Goal: Check status

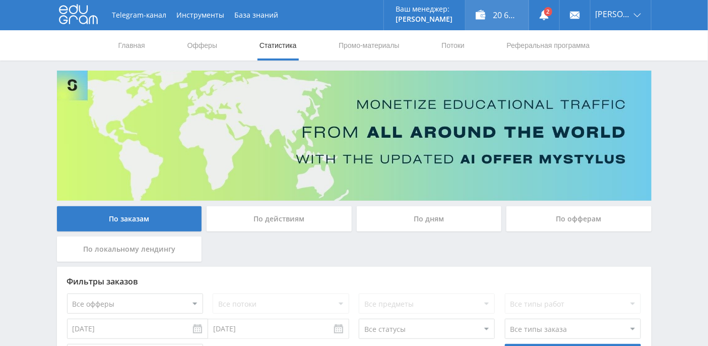
click at [514, 12] on div "20 617,21 ₽" at bounding box center [497, 15] width 63 height 30
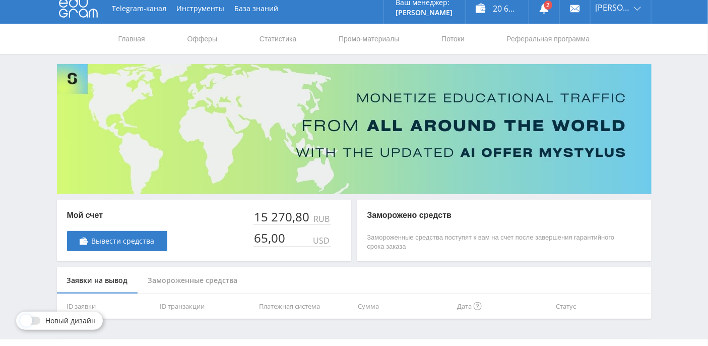
scroll to position [29, 0]
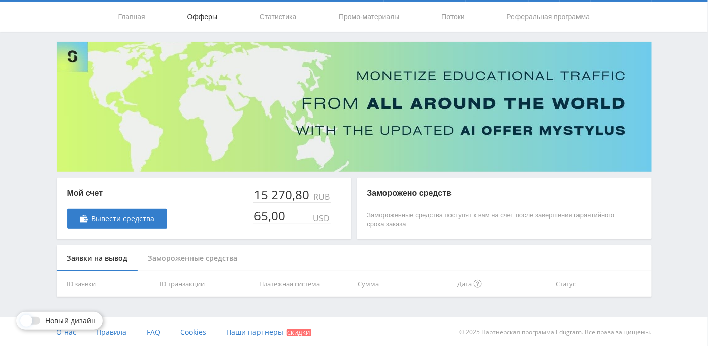
click at [206, 17] on link "Офферы" at bounding box center [203, 17] width 32 height 30
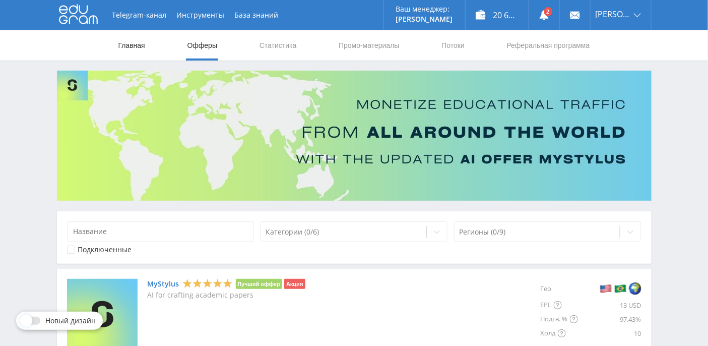
click at [126, 45] on link "Главная" at bounding box center [131, 45] width 29 height 30
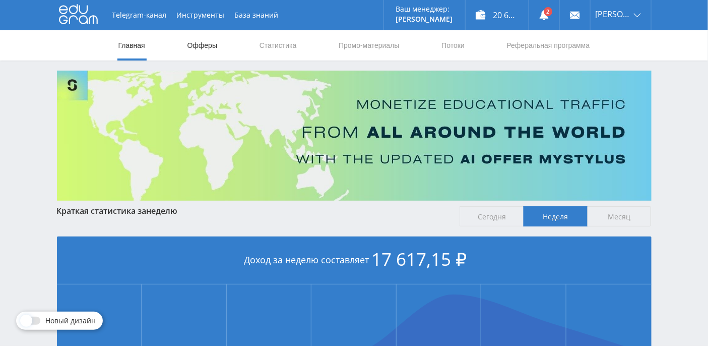
click at [195, 45] on link "Офферы" at bounding box center [203, 45] width 32 height 30
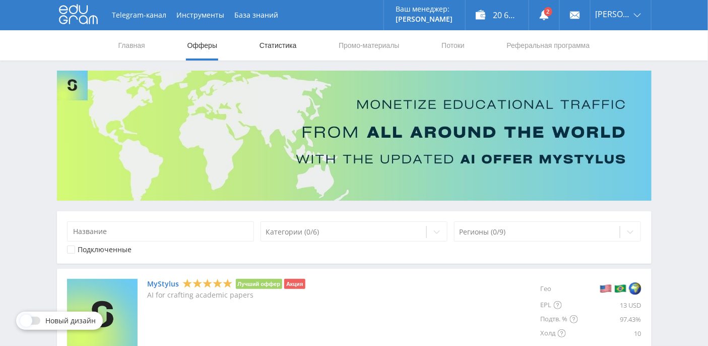
click at [275, 51] on link "Статистика" at bounding box center [278, 45] width 39 height 30
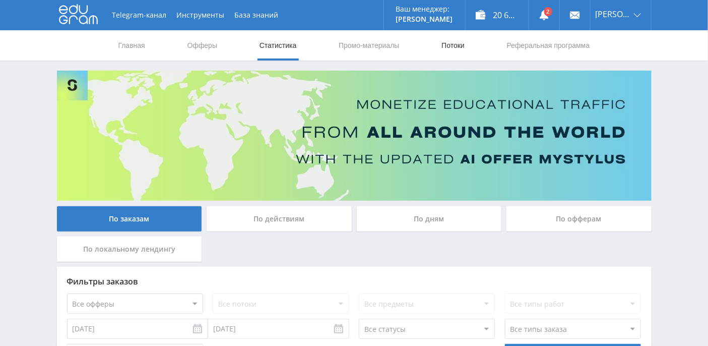
click at [459, 48] on link "Потоки" at bounding box center [453, 45] width 25 height 30
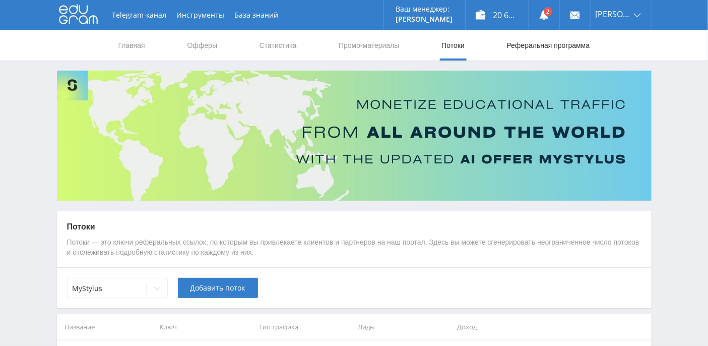
click at [534, 49] on link "Реферальная программа" at bounding box center [548, 45] width 85 height 30
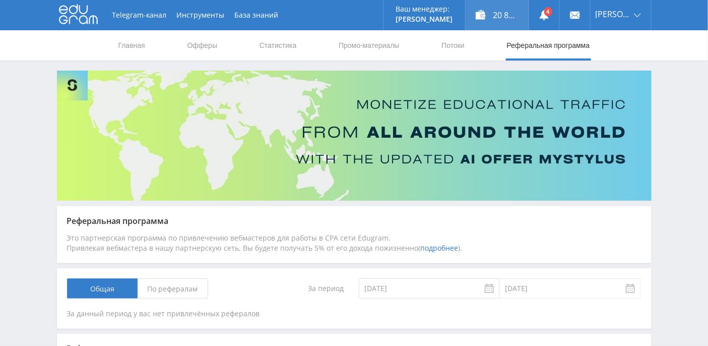
click at [516, 13] on div "20 841,41 ₽" at bounding box center [497, 15] width 63 height 30
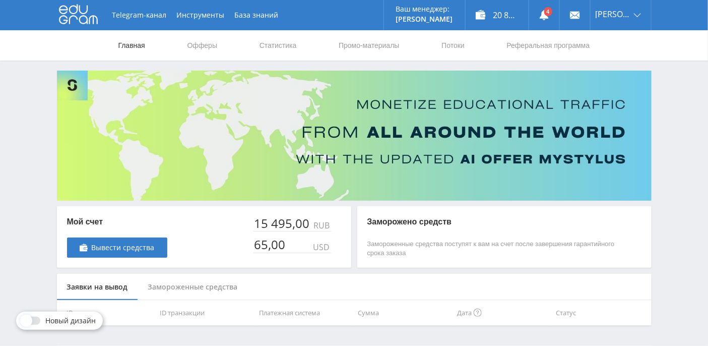
click at [136, 47] on link "Главная" at bounding box center [131, 45] width 29 height 30
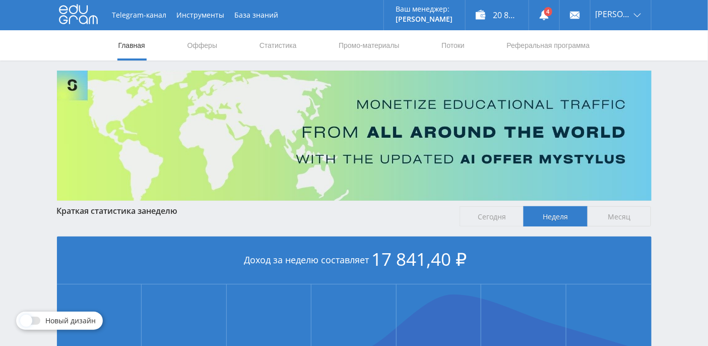
click at [300, 54] on nav "Главная Офферы Статистика Промо-материалы Потоки Реферальная программа" at bounding box center [354, 45] width 474 height 30
click at [293, 50] on link "Статистика" at bounding box center [278, 45] width 39 height 30
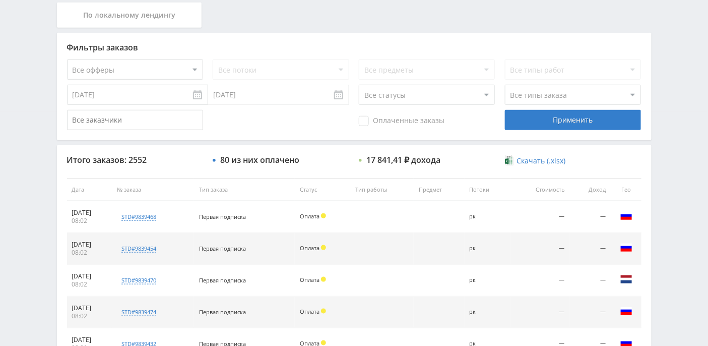
scroll to position [150, 0]
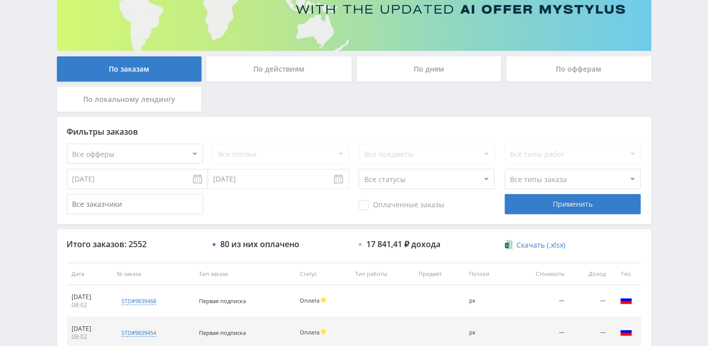
click at [490, 177] on select "Все статусы В аукционе В работе На гарантии Завершен Возврат Черновик" at bounding box center [427, 179] width 136 height 20
select select "3"
click at [359, 169] on select "Все статусы В аукционе В работе На гарантии Завершен Возврат Черновик" at bounding box center [427, 179] width 136 height 20
click at [565, 205] on div "Применить" at bounding box center [573, 204] width 136 height 20
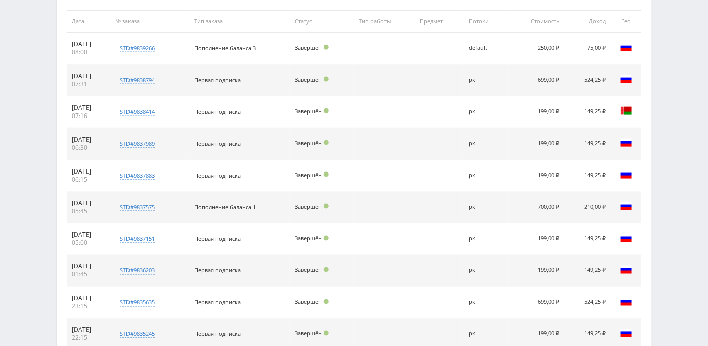
scroll to position [470, 0]
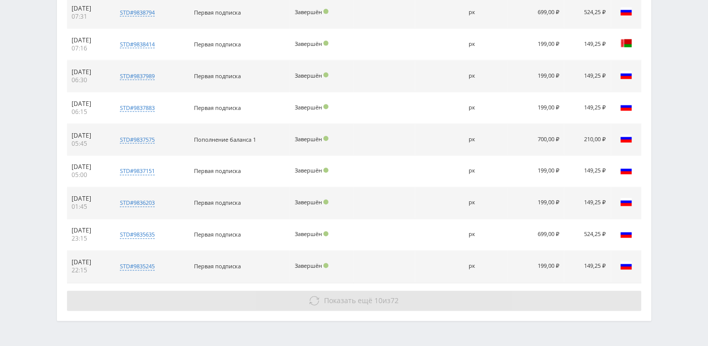
click at [331, 297] on span "Показать ещё" at bounding box center [348, 301] width 48 height 10
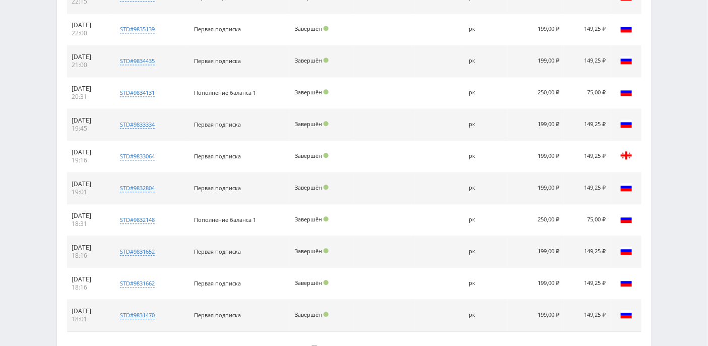
scroll to position [785, 0]
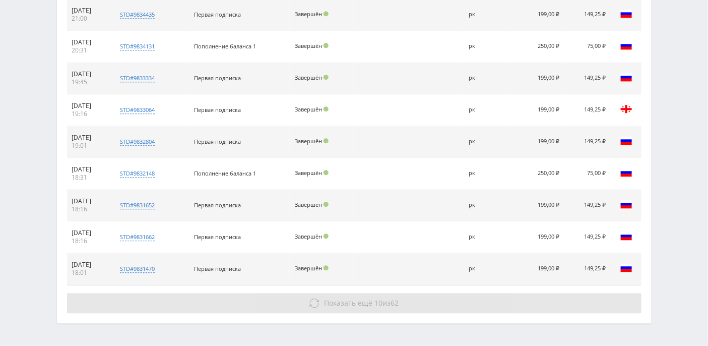
click at [324, 293] on button "Показать ещё 10 из 62" at bounding box center [354, 303] width 575 height 20
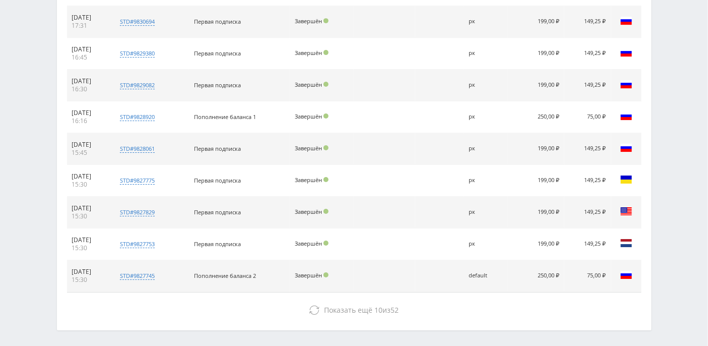
scroll to position [1128, 0]
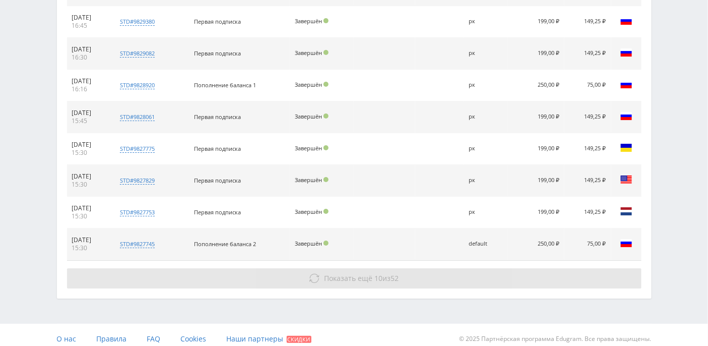
click at [336, 273] on span "Показать ещё" at bounding box center [348, 278] width 48 height 10
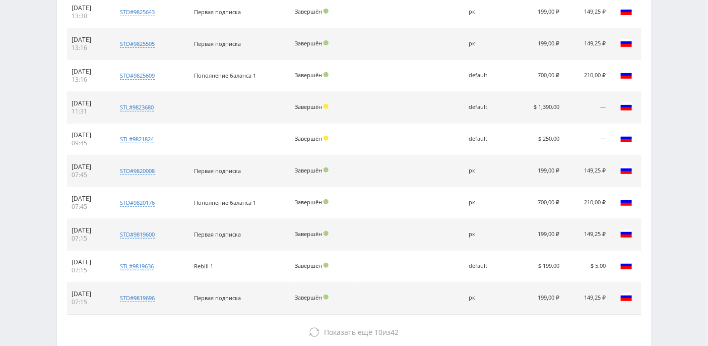
scroll to position [1443, 0]
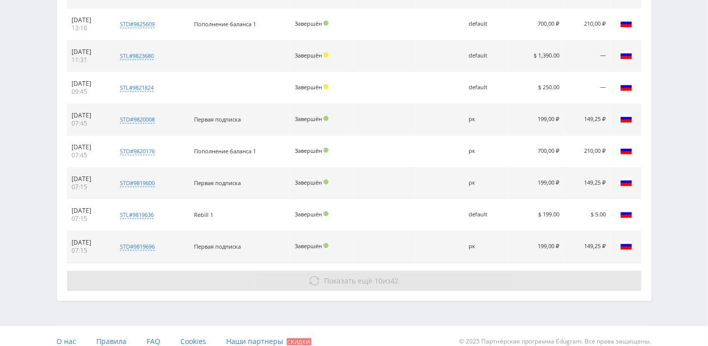
click at [361, 276] on span "Показать ещё" at bounding box center [348, 281] width 48 height 10
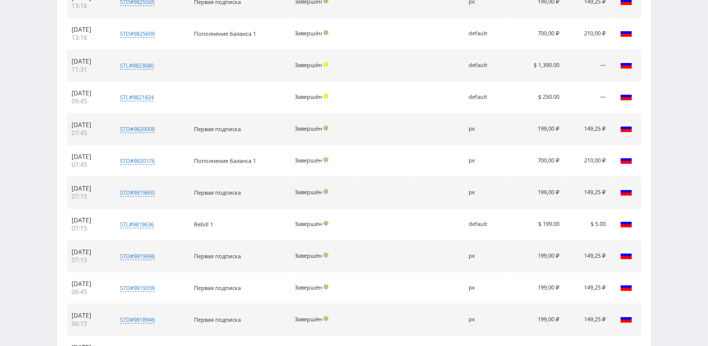
scroll to position [1299, 0]
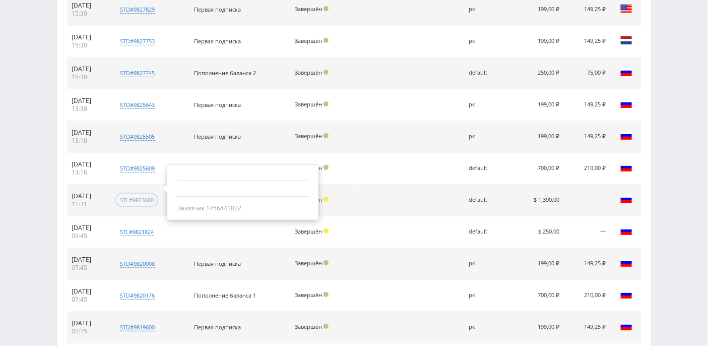
click at [145, 196] on div "stl#9823680" at bounding box center [137, 200] width 34 height 8
drag, startPoint x: 256, startPoint y: 201, endPoint x: 220, endPoint y: 201, distance: 36.3
click at [220, 204] on div "Заказчик 1456441022" at bounding box center [242, 208] width 131 height 8
copy div "1456441022"
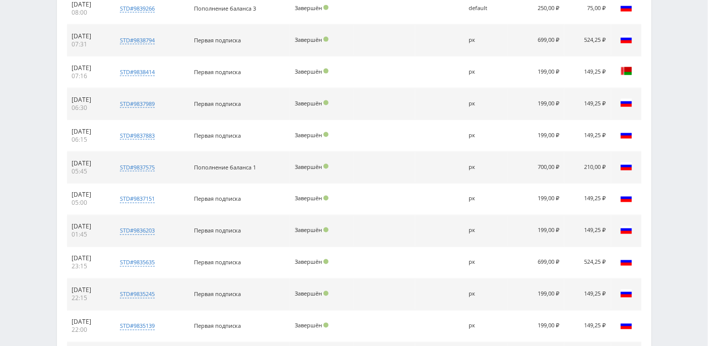
scroll to position [87, 0]
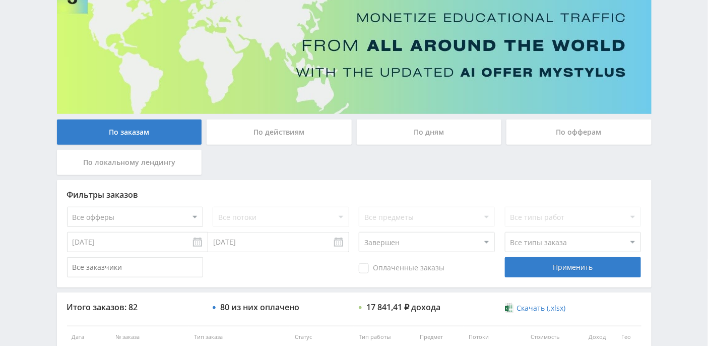
click at [133, 269] on input "text" at bounding box center [135, 267] width 136 height 20
paste input "1456441022"
type input "1456441022"
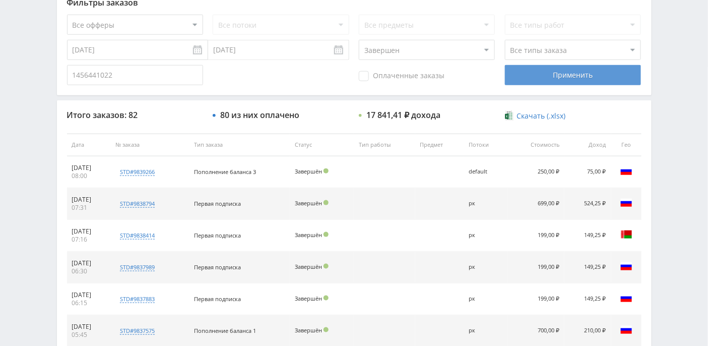
click at [561, 81] on div "Применить" at bounding box center [573, 75] width 136 height 20
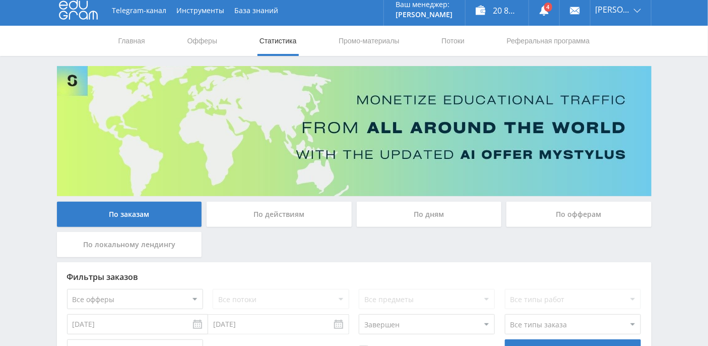
scroll to position [0, 0]
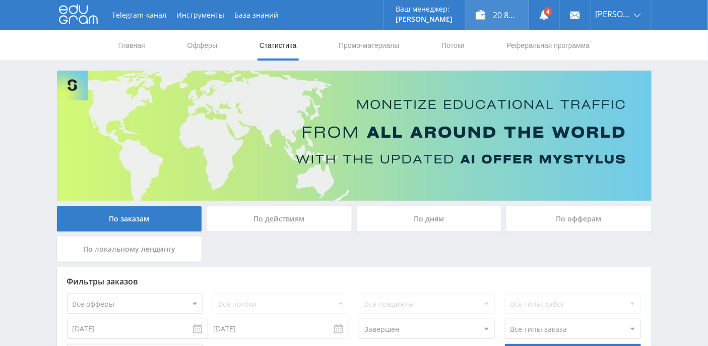
click at [514, 14] on div "20 841,41 ₽" at bounding box center [497, 15] width 63 height 30
click at [521, 13] on div "20 841,41 ₽" at bounding box center [497, 15] width 63 height 30
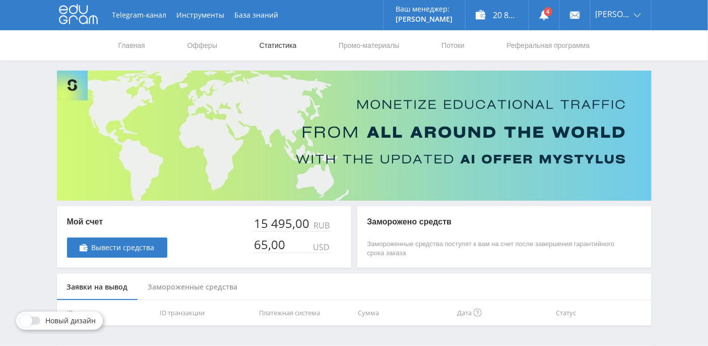
click at [295, 48] on link "Статистика" at bounding box center [278, 45] width 39 height 30
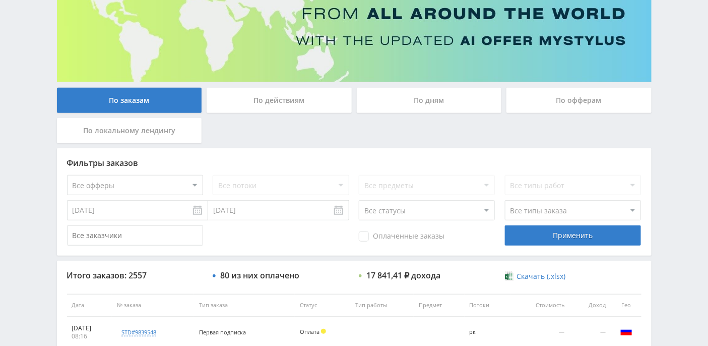
click at [441, 100] on div "По дням" at bounding box center [429, 100] width 145 height 25
click at [0, 0] on input "По дням" at bounding box center [0, 0] width 0 height 0
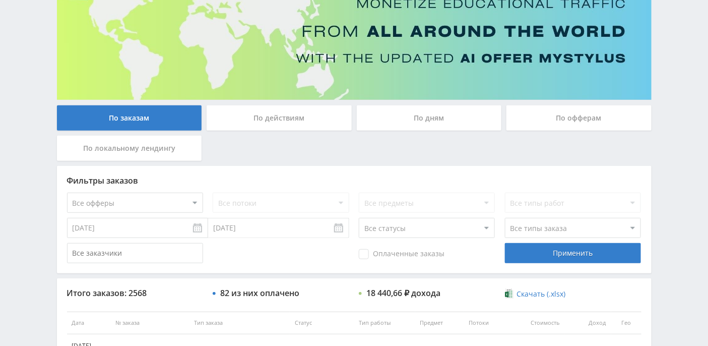
scroll to position [134, 0]
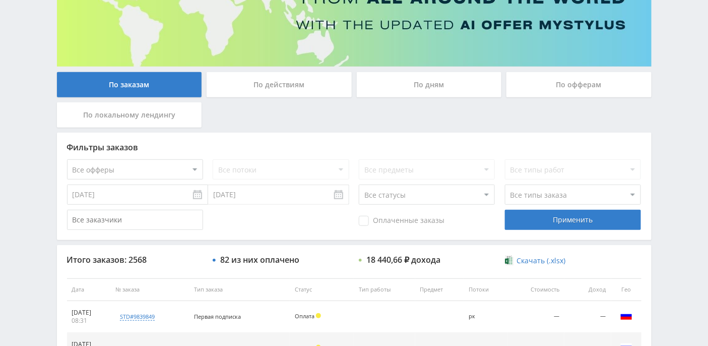
click at [430, 82] on div "По дням" at bounding box center [429, 84] width 145 height 25
click at [0, 0] on input "По дням" at bounding box center [0, 0] width 0 height 0
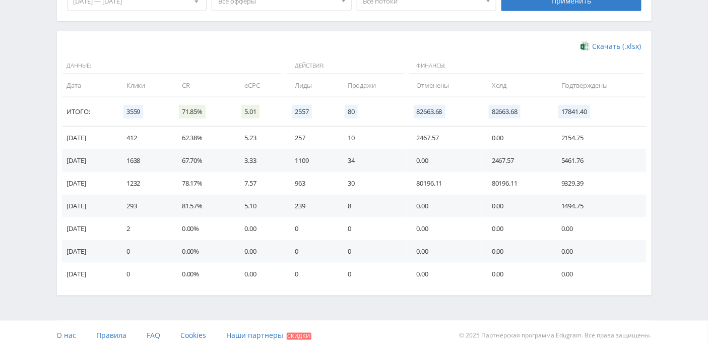
scroll to position [313, 0]
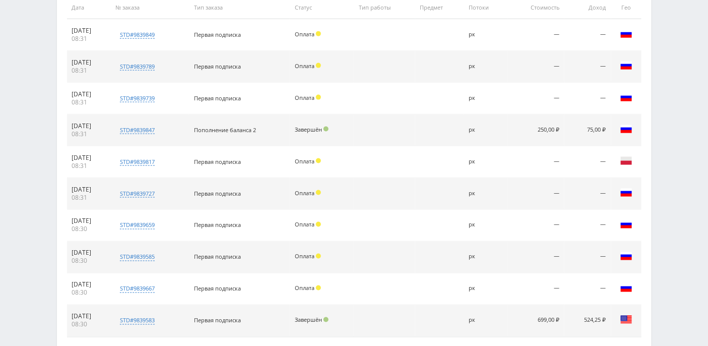
scroll to position [497, 0]
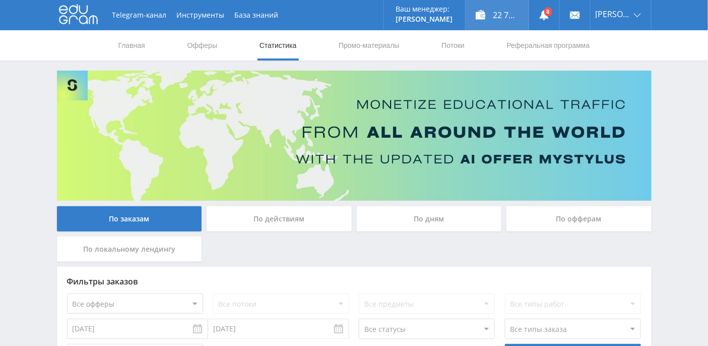
click at [511, 20] on div "22 789,21 ₽" at bounding box center [497, 15] width 63 height 30
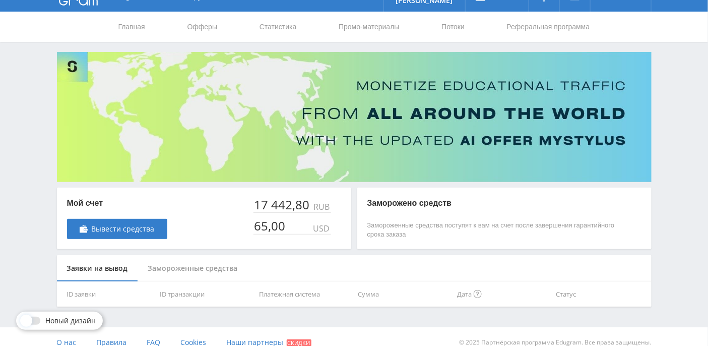
scroll to position [29, 0]
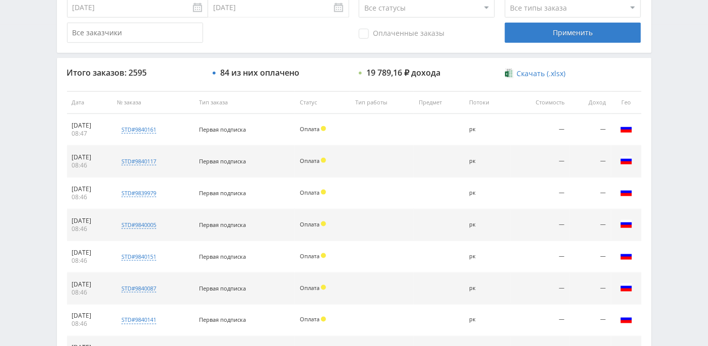
scroll to position [289, 0]
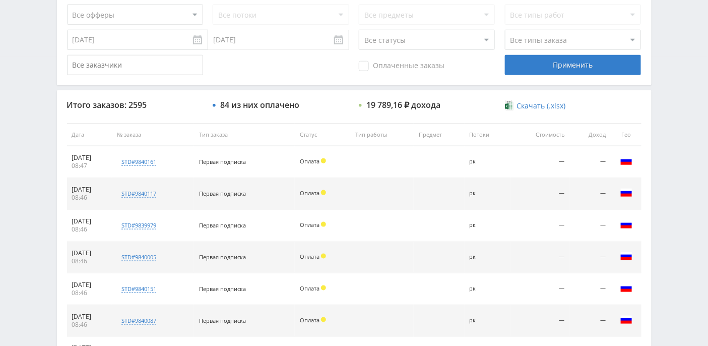
click at [467, 44] on select "Все статусы В аукционе В работе На гарантии Завершен Возврат Черновик" at bounding box center [427, 40] width 136 height 20
select select "3"
click at [359, 30] on select "Все статусы В аукционе В работе На гарантии Завершен Возврат Черновик" at bounding box center [427, 40] width 136 height 20
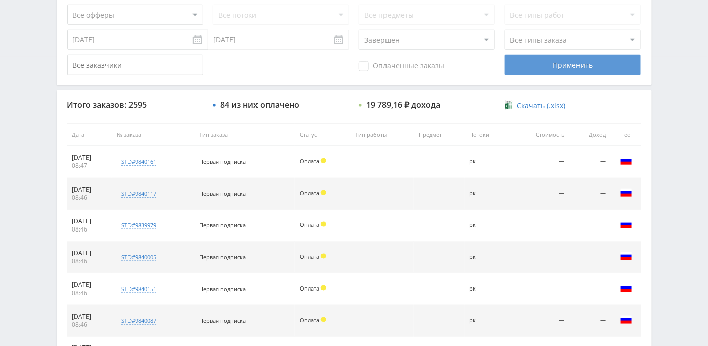
click at [574, 66] on div "Применить" at bounding box center [573, 65] width 136 height 20
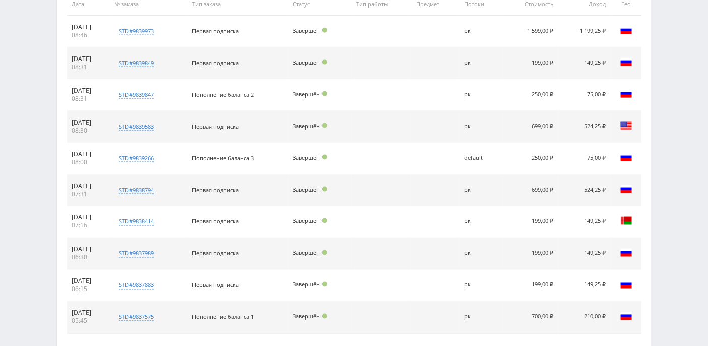
scroll to position [490, 0]
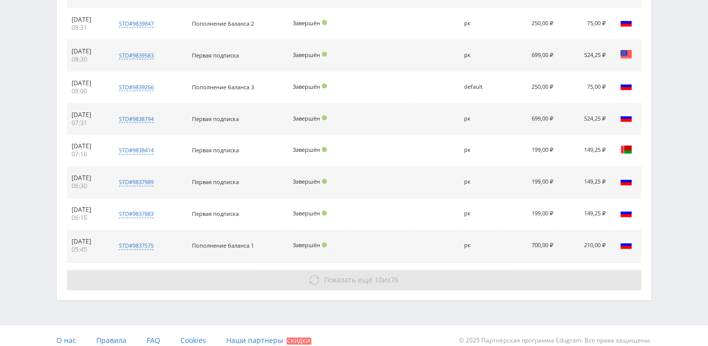
click at [366, 275] on span "Показать ещё" at bounding box center [348, 280] width 48 height 10
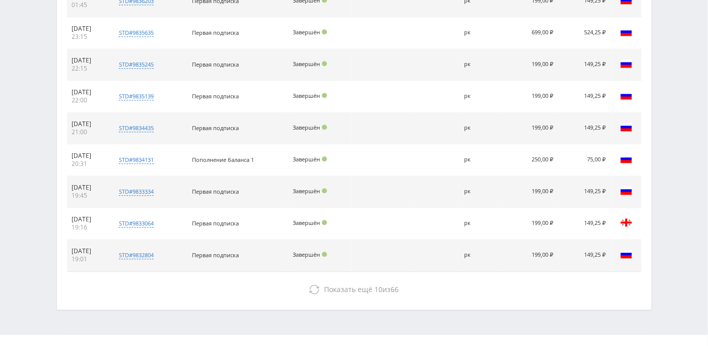
scroll to position [812, 0]
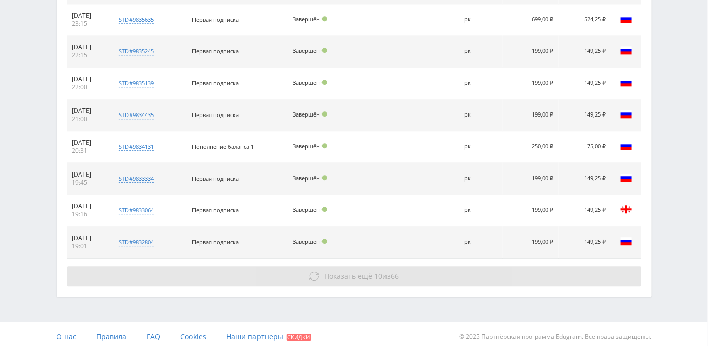
click at [363, 271] on span "Показать ещё" at bounding box center [348, 276] width 48 height 10
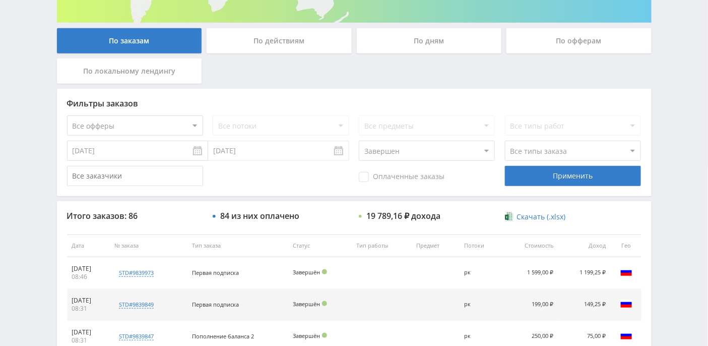
scroll to position [0, 0]
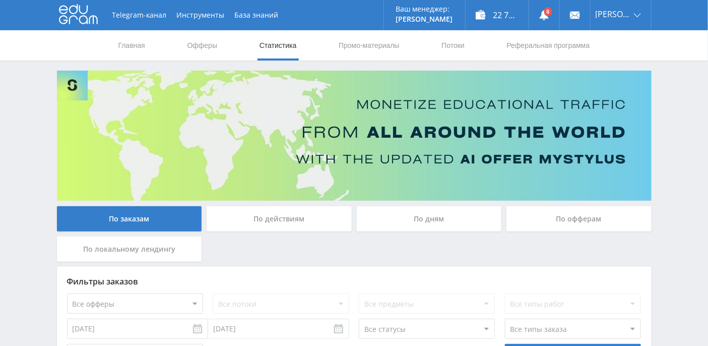
click at [433, 216] on div "По дням" at bounding box center [429, 218] width 145 height 25
click at [0, 0] on input "По дням" at bounding box center [0, 0] width 0 height 0
click at [434, 220] on div "По дням" at bounding box center [429, 218] width 145 height 25
click at [0, 0] on input "По дням" at bounding box center [0, 0] width 0 height 0
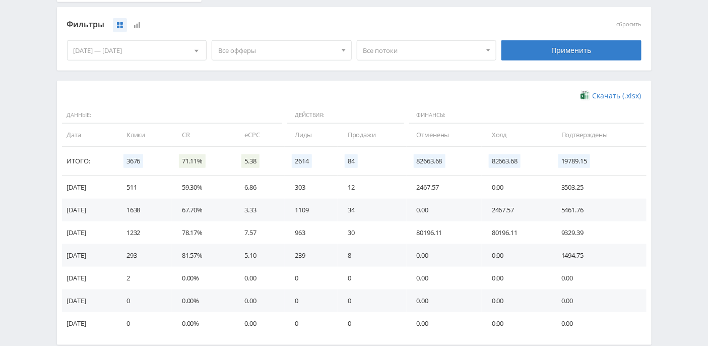
scroll to position [272, 0]
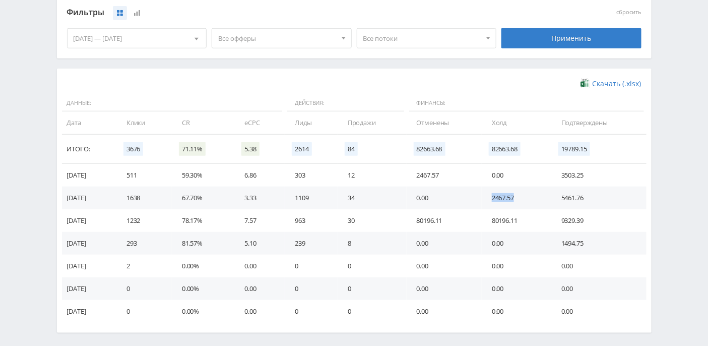
drag, startPoint x: 494, startPoint y: 200, endPoint x: 527, endPoint y: 199, distance: 33.3
click at [527, 199] on td "2467.57" at bounding box center [517, 198] width 70 height 23
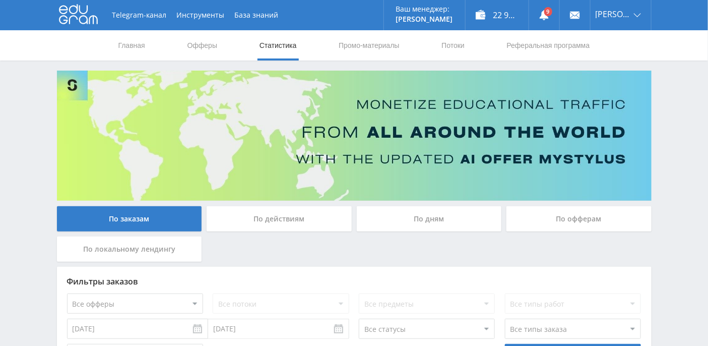
click at [526, 16] on div "22 938,51 ₽" at bounding box center [497, 15] width 63 height 30
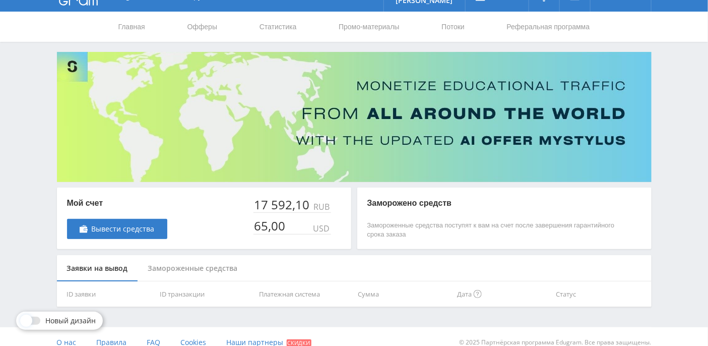
scroll to position [29, 0]
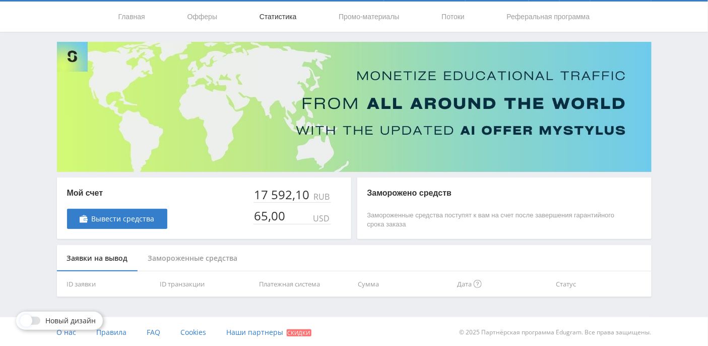
click at [278, 21] on link "Статистика" at bounding box center [278, 17] width 39 height 30
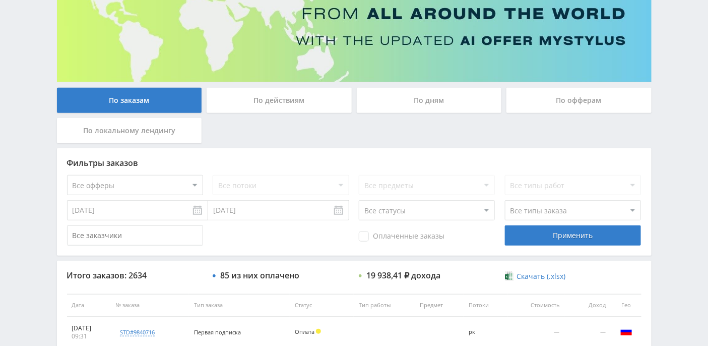
click at [427, 108] on div "По дням" at bounding box center [429, 100] width 145 height 25
click at [0, 0] on input "По дням" at bounding box center [0, 0] width 0 height 0
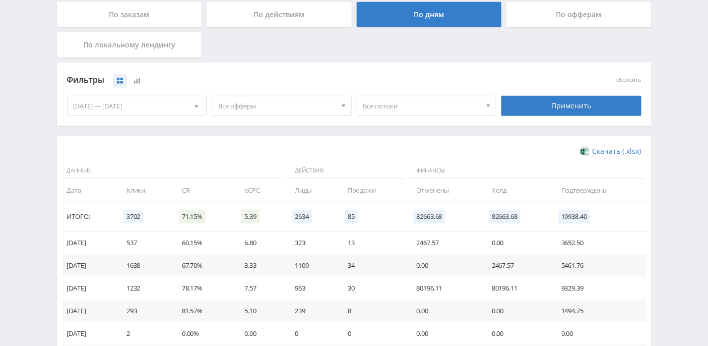
scroll to position [255, 0]
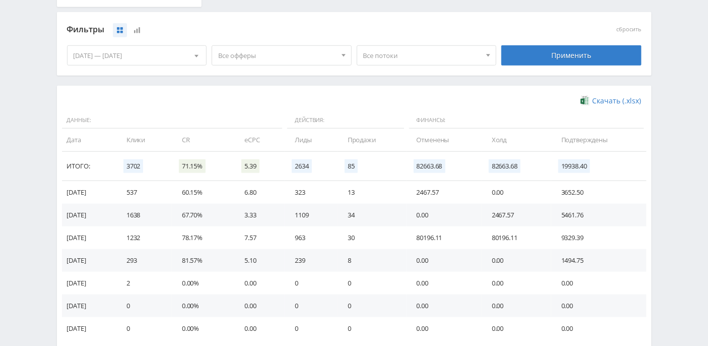
click at [486, 57] on span at bounding box center [488, 56] width 4 height 5
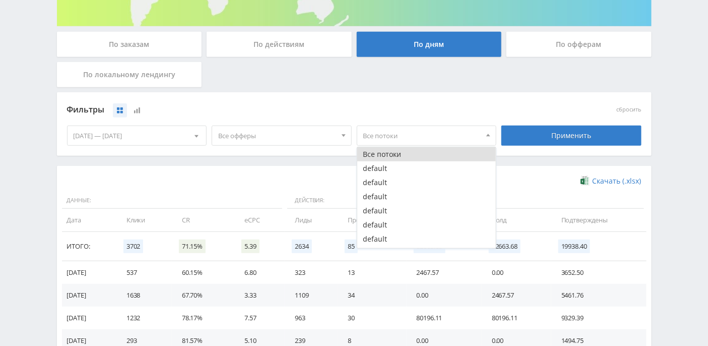
scroll to position [120, 0]
